Goal: Transaction & Acquisition: Subscribe to service/newsletter

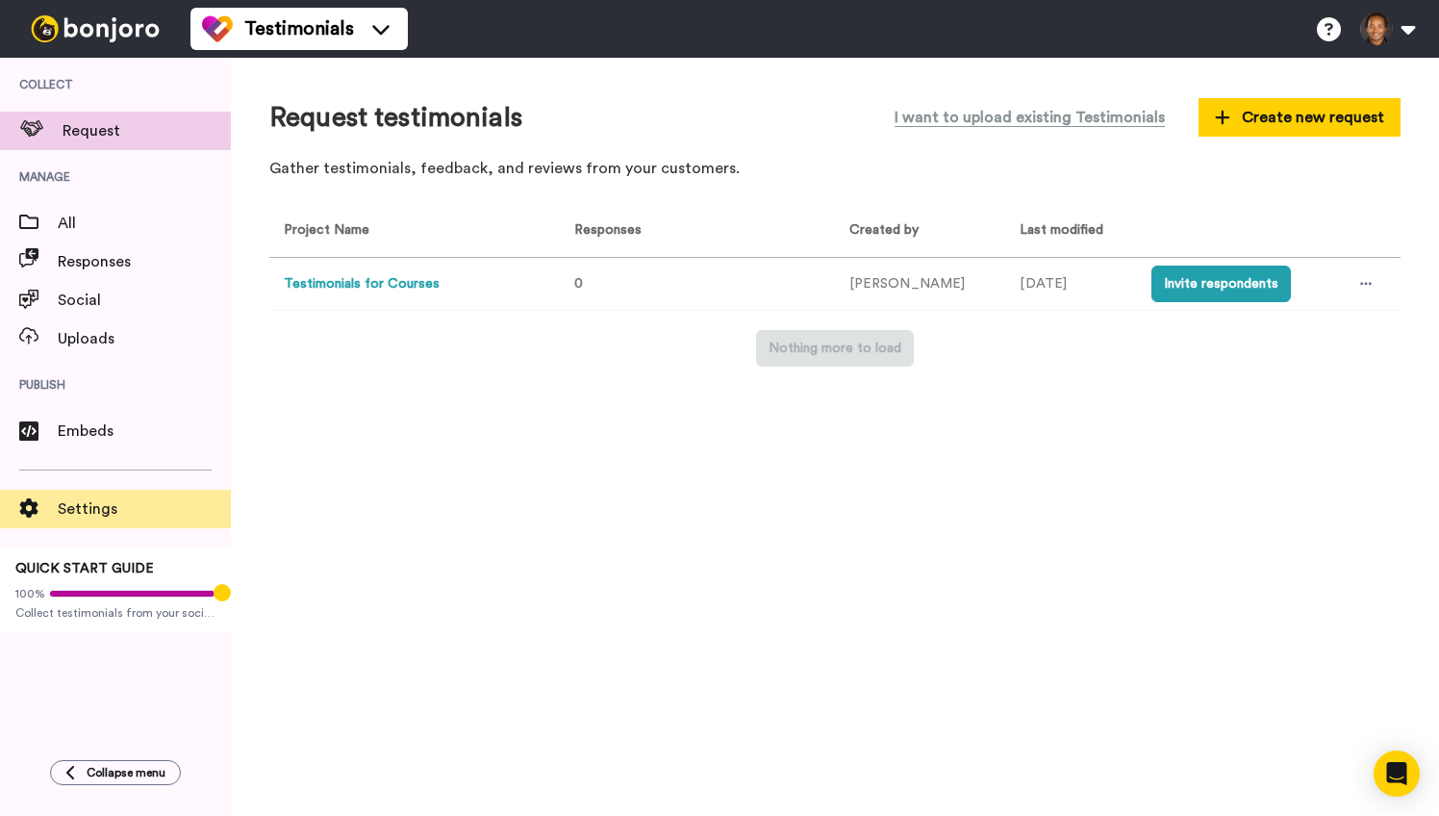
click at [87, 513] on span "Settings" at bounding box center [144, 508] width 173 height 23
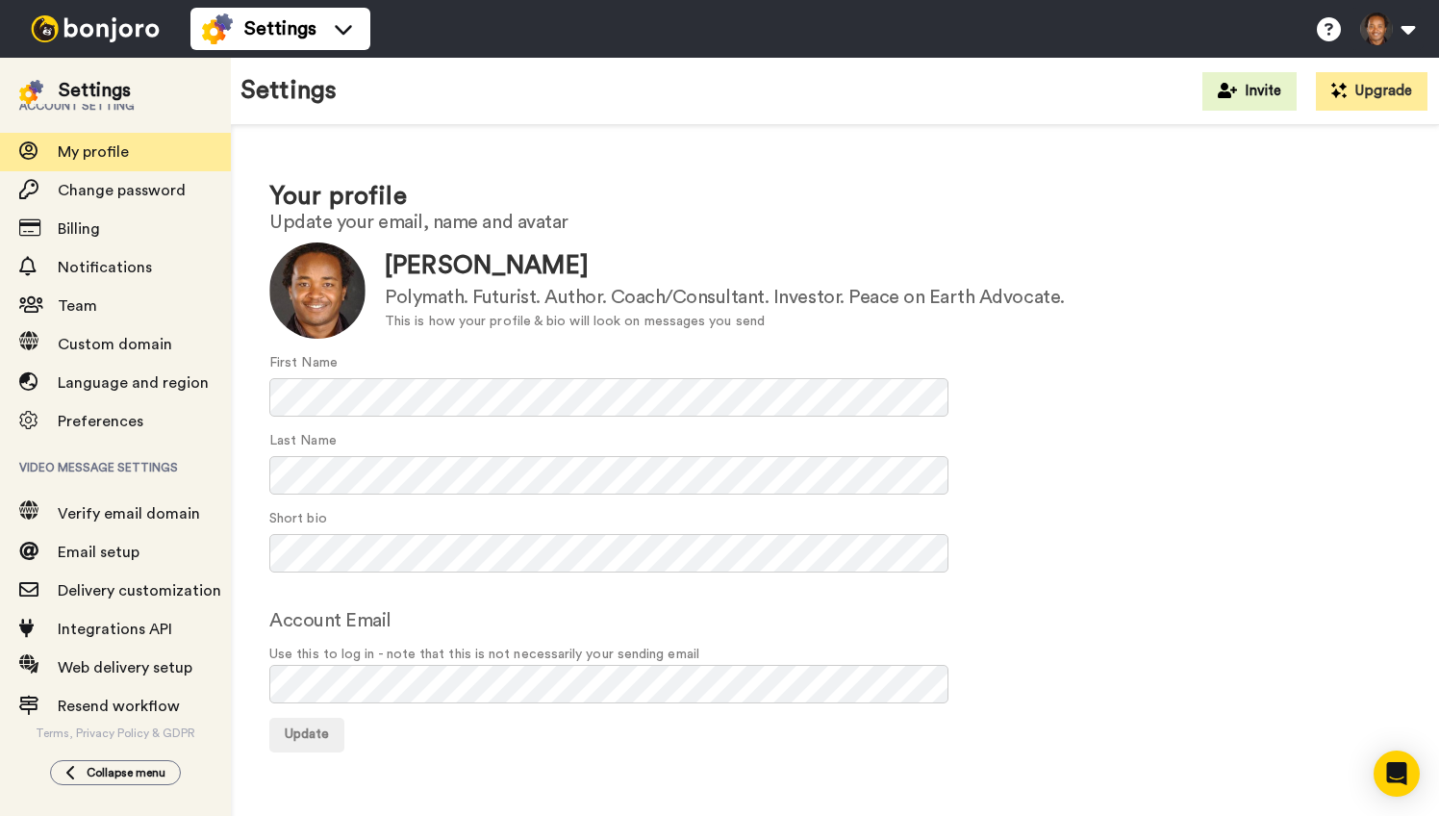
scroll to position [26, 0]
click at [1368, 94] on button "Upgrade" at bounding box center [1372, 91] width 112 height 38
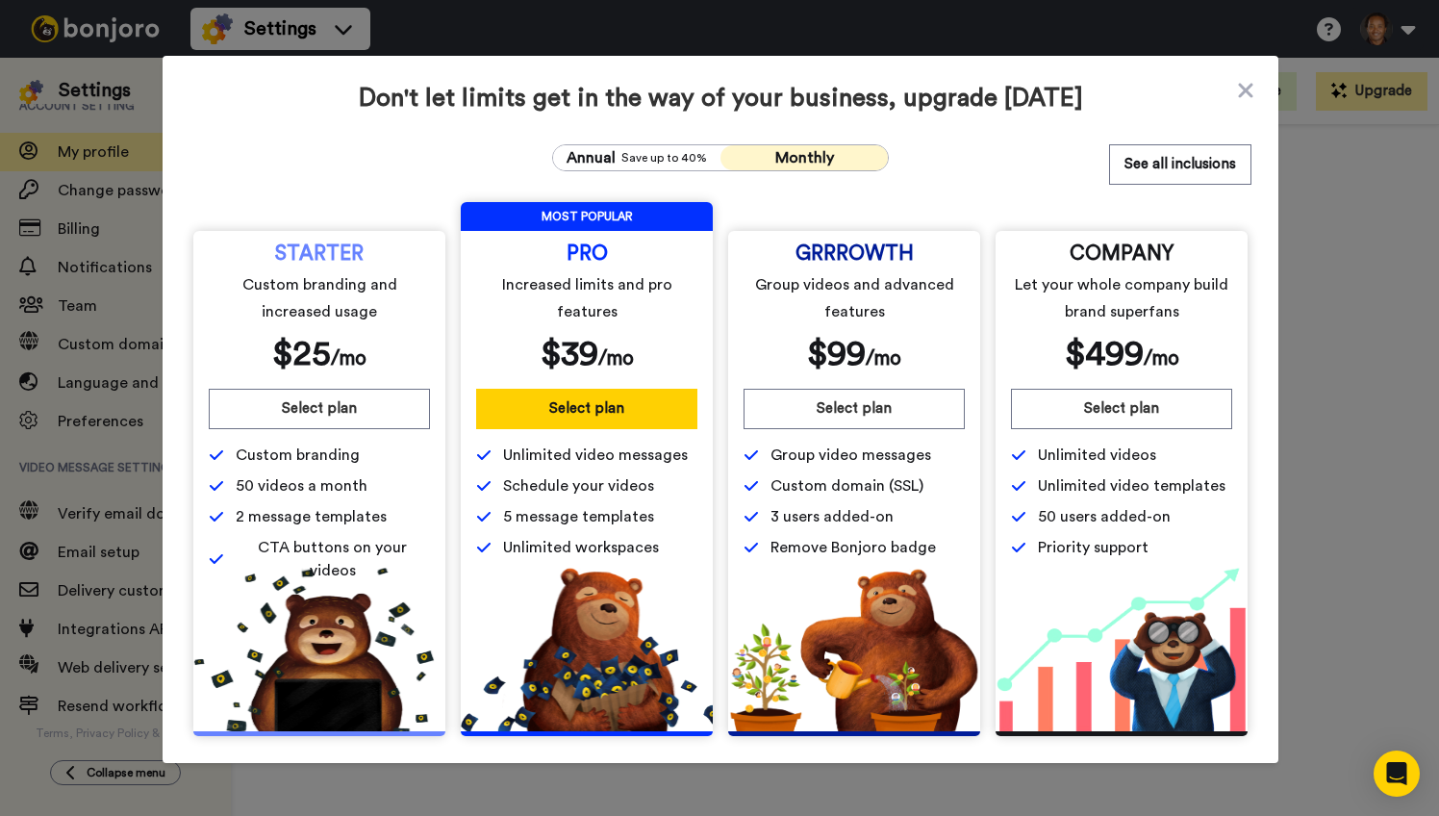
click at [806, 158] on span "Monthly" at bounding box center [804, 157] width 59 height 15
click at [1161, 167] on button "See all inclusions" at bounding box center [1180, 164] width 142 height 40
click at [1239, 94] on icon at bounding box center [1245, 90] width 19 height 23
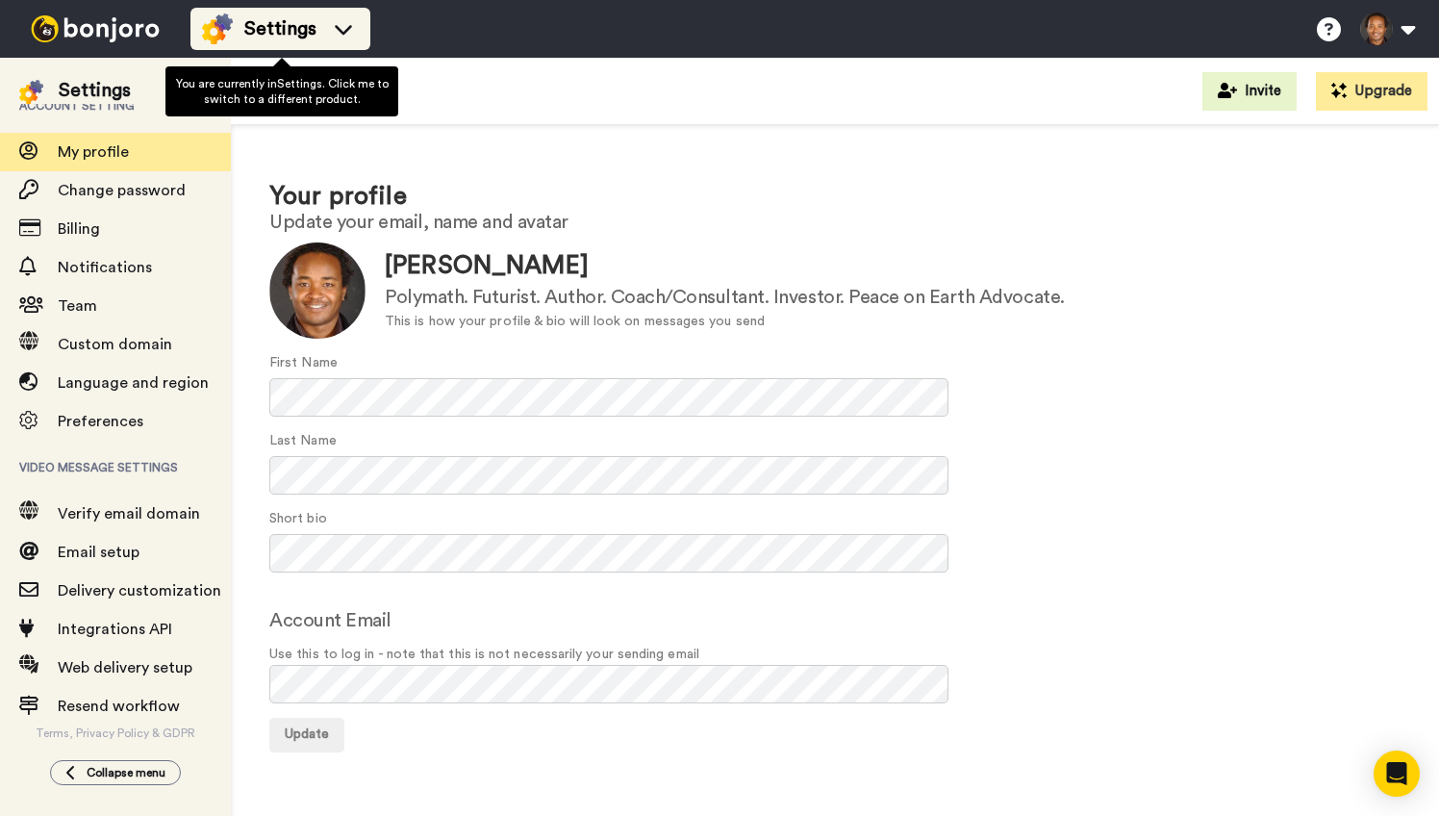
click at [340, 36] on icon at bounding box center [343, 28] width 31 height 19
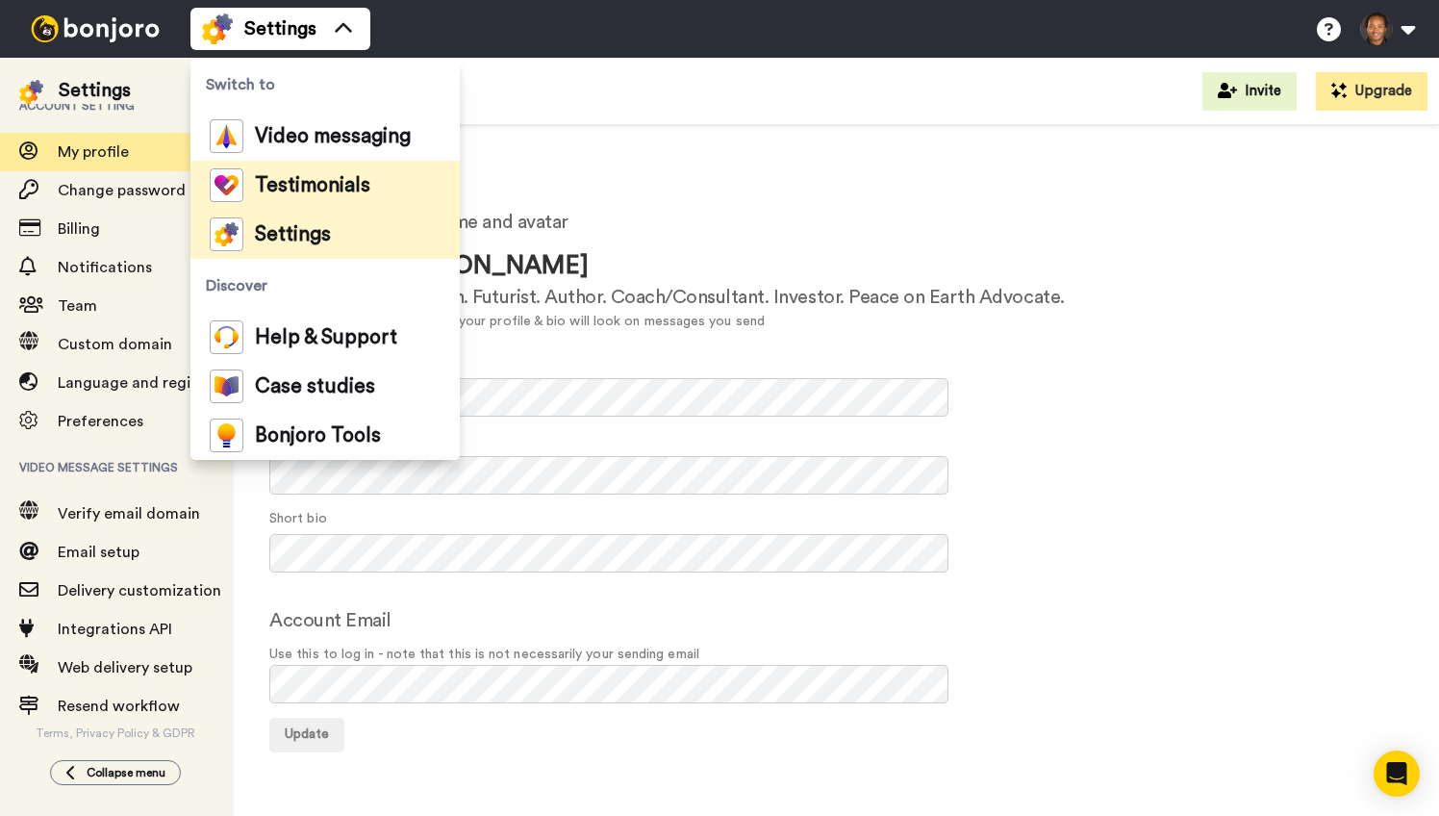
click at [318, 186] on span "Testimonials" at bounding box center [312, 185] width 115 height 19
